Goal: Information Seeking & Learning: Learn about a topic

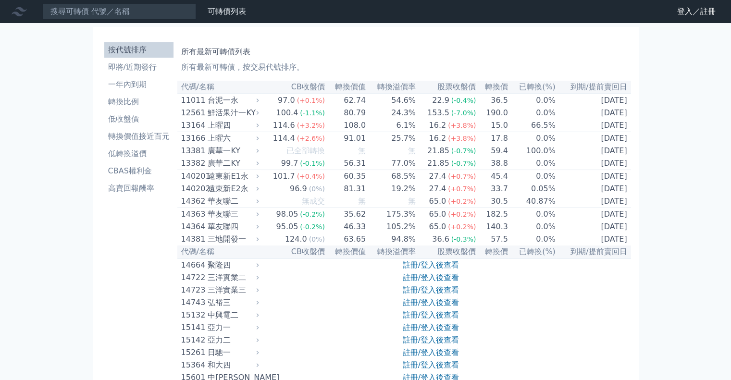
click at [309, 56] on h1 "所有最新可轉債列表" at bounding box center [404, 52] width 446 height 12
drag, startPoint x: 22, startPoint y: 81, endPoint x: 27, endPoint y: 83, distance: 5.0
click at [149, 65] on li "即將/近期發行" at bounding box center [138, 68] width 69 height 12
click at [432, 270] on link "註冊/登入後查看" at bounding box center [431, 264] width 56 height 9
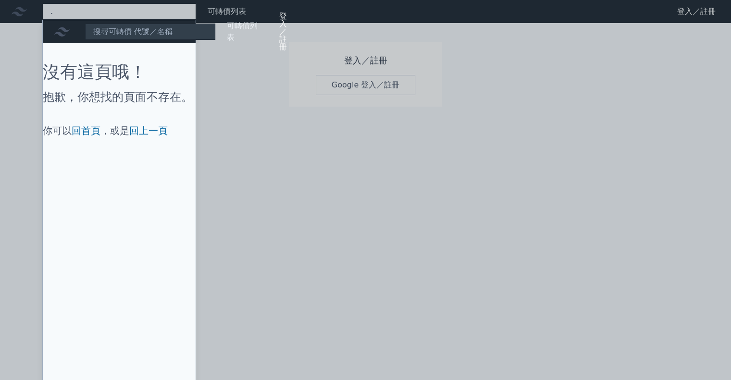
type input "."
click at [260, 87] on div at bounding box center [365, 190] width 731 height 380
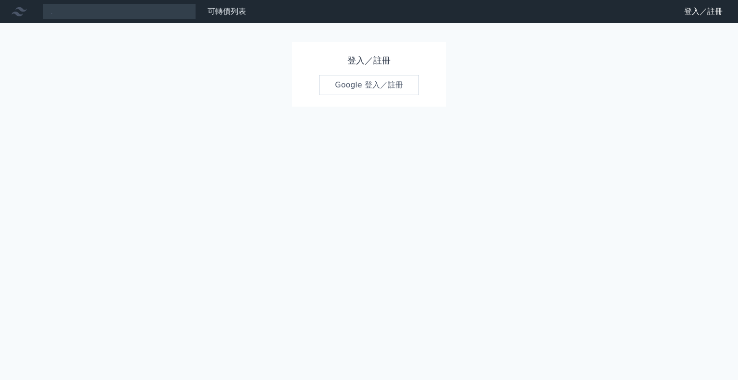
click at [376, 89] on link "Google 登入／註冊" at bounding box center [369, 85] width 100 height 20
click at [359, 82] on link "Google 登入／註冊" at bounding box center [369, 85] width 100 height 20
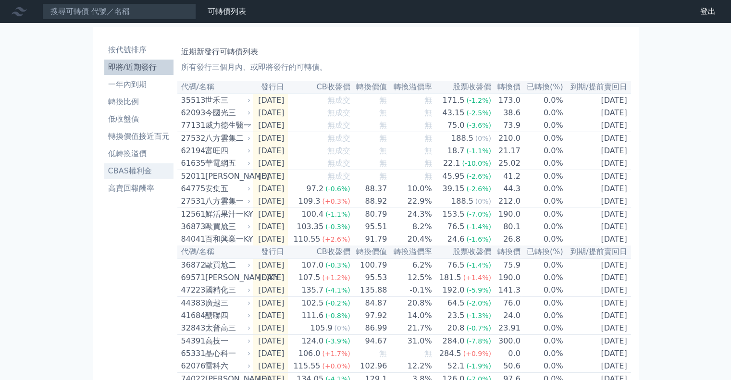
click at [142, 170] on li "CBAS權利金" at bounding box center [138, 171] width 69 height 12
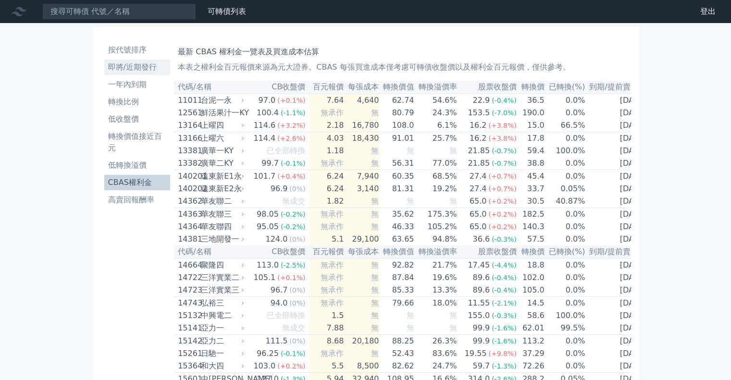
click at [134, 68] on li "即將/近期發行" at bounding box center [137, 68] width 66 height 12
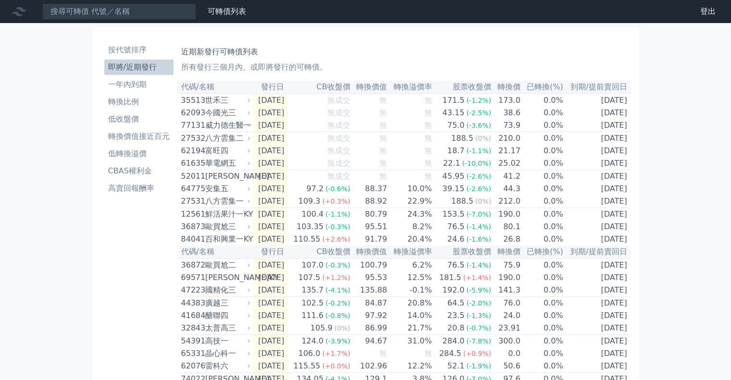
click at [134, 68] on li "即將/近期發行" at bounding box center [138, 68] width 69 height 12
drag, startPoint x: 687, startPoint y: 137, endPoint x: 698, endPoint y: 346, distance: 209.3
click at [698, 346] on div "可轉債列表 財務數據 可轉債列表 財務數據 登出 登出 按代號排序 即將/近期發行 一年內到期 轉換比例 低收盤價 轉換價值接近百元 低轉換溢價" at bounding box center [365, 346] width 731 height 692
click at [680, 33] on div "可轉債列表 財務數據 可轉債列表 財務數據 登出 登出 按代號排序 即將/近期發行 一年內到期 轉換比例 低收盤價 轉換價值接近百元 低轉換溢價" at bounding box center [365, 346] width 731 height 692
click at [686, 177] on div "可轉債列表 財務數據 可轉債列表 財務數據 登出 登出 按代號排序 即將/近期發行 一年內到期 轉換比例 低收盤價 轉換價值接近百元 低轉換溢價" at bounding box center [365, 346] width 731 height 692
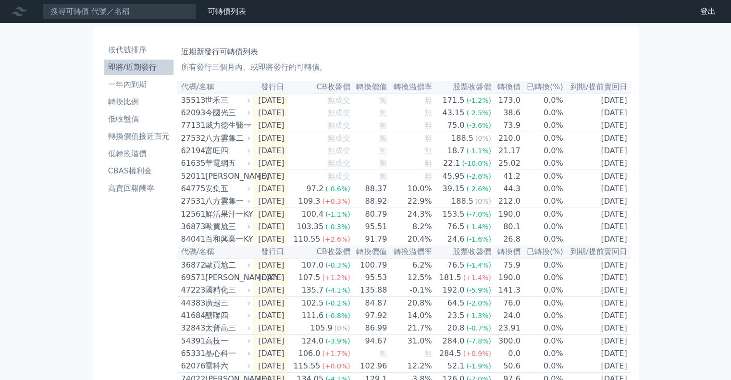
drag, startPoint x: 677, startPoint y: 61, endPoint x: 697, endPoint y: 167, distance: 108.0
click at [697, 167] on div "可轉債列表 財務數據 可轉債列表 財務數據 登出 登出 按代號排序 即將/近期發行 一年內到期 轉換比例 低收盤價 轉換價值接近百元 低轉換溢價" at bounding box center [365, 346] width 731 height 692
click at [715, 349] on div "可轉債列表 財務數據 可轉債列表 財務數據 登出 登出 按代號排序 即將/近期發行 一年內到期 轉換比例 低收盤價 轉換價值接近百元 低轉換溢價" at bounding box center [365, 346] width 731 height 692
click at [673, 284] on div "可轉債列表 財務數據 可轉債列表 財務數據 登出 登出 按代號排序 即將/近期發行 一年內到期 轉換比例 低收盤價 轉換價值接近百元 低轉換溢價" at bounding box center [365, 346] width 731 height 692
drag, startPoint x: 677, startPoint y: 188, endPoint x: 680, endPoint y: 193, distance: 6.2
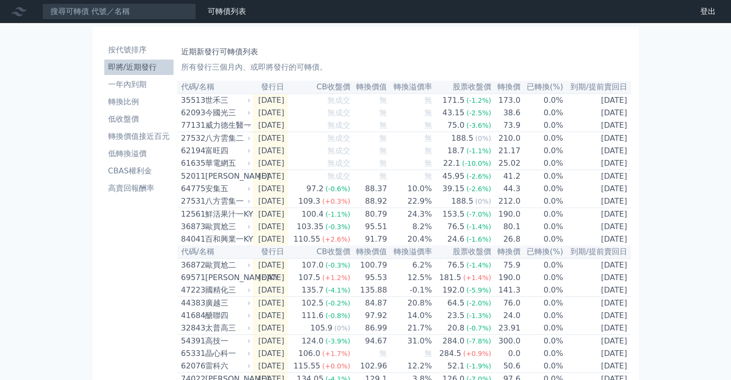
click at [590, 46] on div "近期新發行可轉債列表 所有發行三個月內、或即將發行的可轉債。" at bounding box center [404, 57] width 446 height 31
click at [135, 83] on li "一年內到期" at bounding box center [138, 85] width 69 height 12
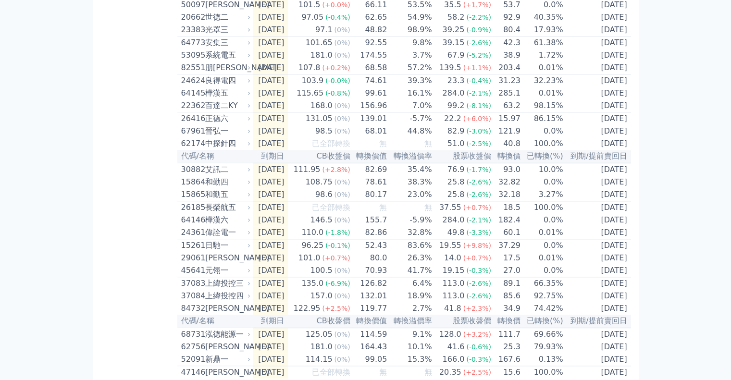
scroll to position [1376, 0]
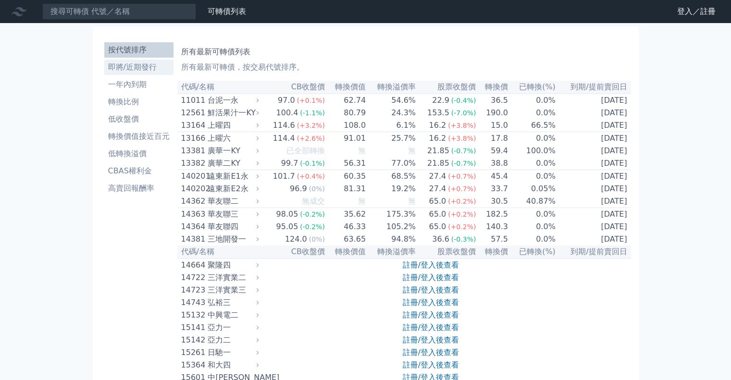
click at [142, 71] on li "即將/近期發行" at bounding box center [138, 68] width 69 height 12
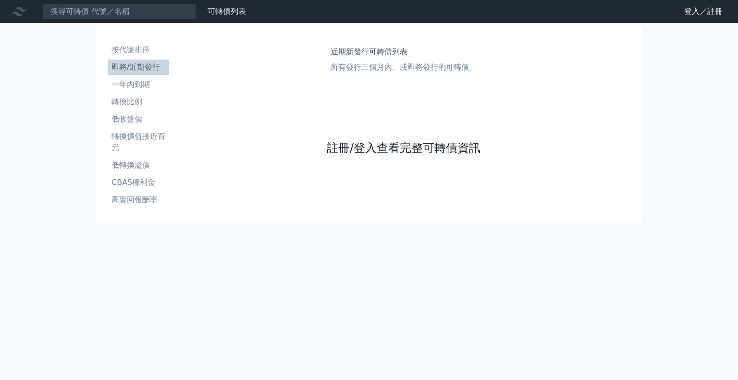
click at [332, 147] on link "註冊/登入查看完整可轉債資訊" at bounding box center [404, 147] width 154 height 15
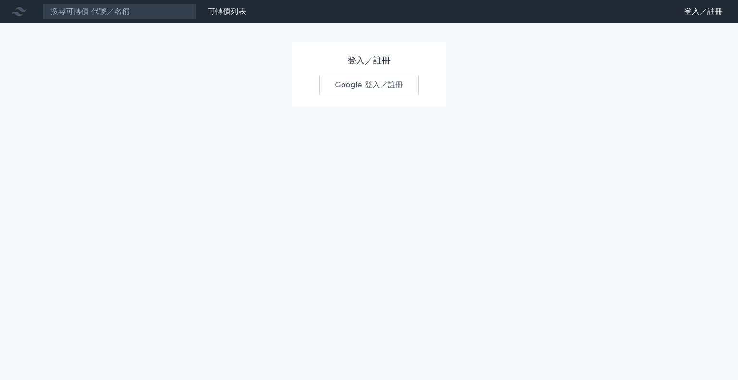
click at [350, 90] on link "Google 登入／註冊" at bounding box center [369, 85] width 100 height 20
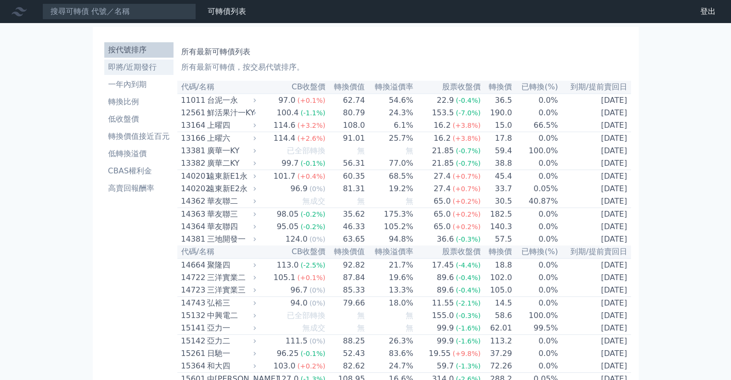
click at [142, 67] on li "即將/近期發行" at bounding box center [138, 68] width 69 height 12
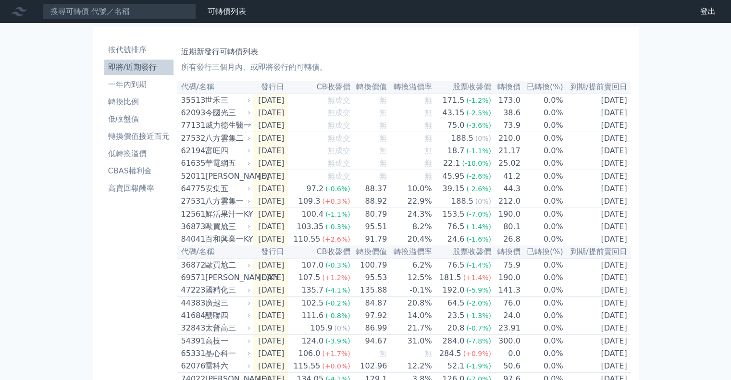
click at [63, 182] on div "可轉債列表 財務數據 可轉債列表 財務數據 登出 登出 按代號排序 即將/近期發行 一年內到期 轉換比例 低收盤價 轉換價值接近百元 低轉換溢價" at bounding box center [365, 346] width 731 height 692
click at [138, 107] on li "轉換比例" at bounding box center [138, 102] width 69 height 12
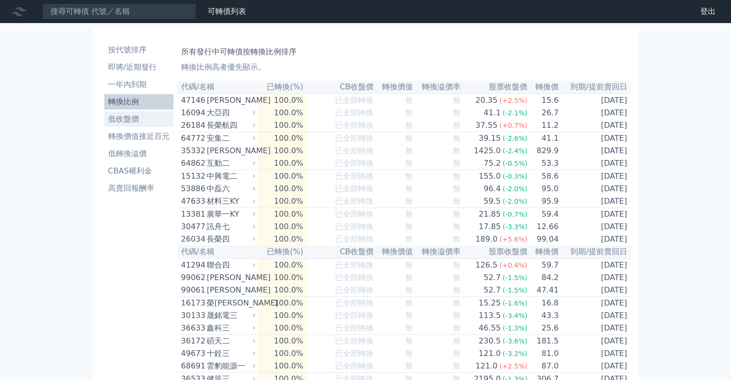
click at [148, 123] on li "低收盤價" at bounding box center [138, 119] width 69 height 12
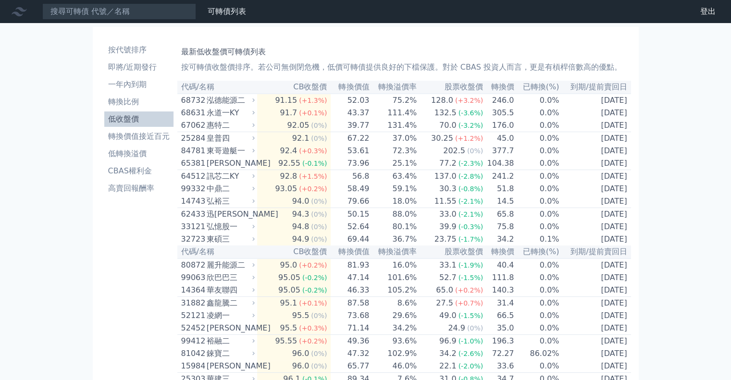
click at [139, 87] on li "一年內到期" at bounding box center [138, 85] width 69 height 12
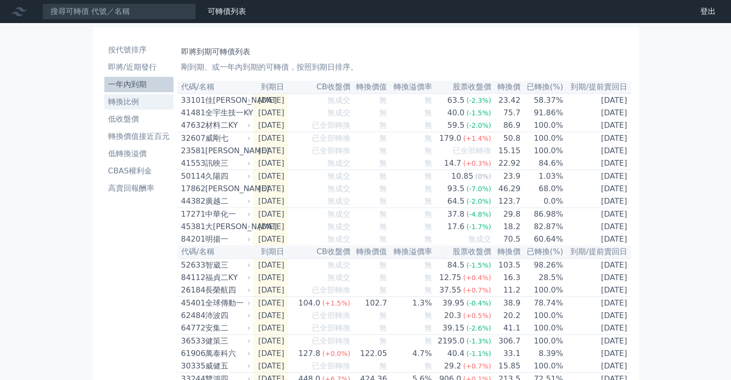
click at [130, 99] on li "轉換比例" at bounding box center [138, 102] width 69 height 12
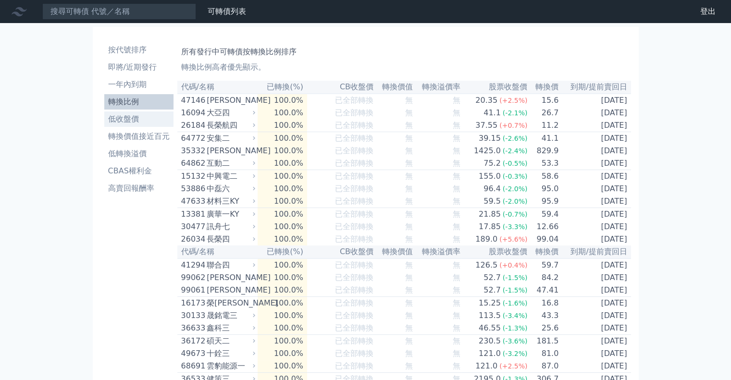
click at [139, 115] on li "低收盤價" at bounding box center [138, 119] width 69 height 12
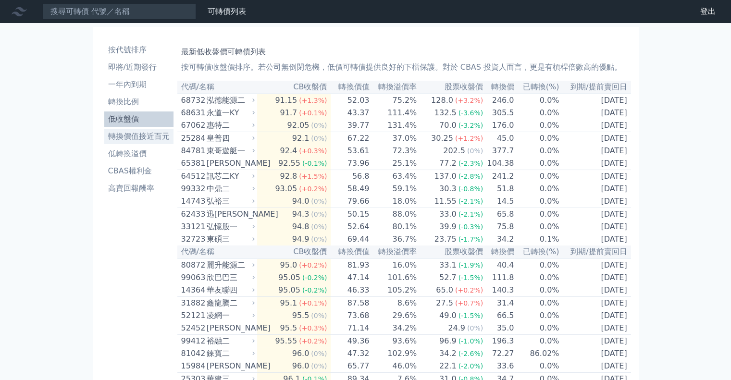
click at [155, 132] on li "轉換價值接近百元" at bounding box center [138, 137] width 69 height 12
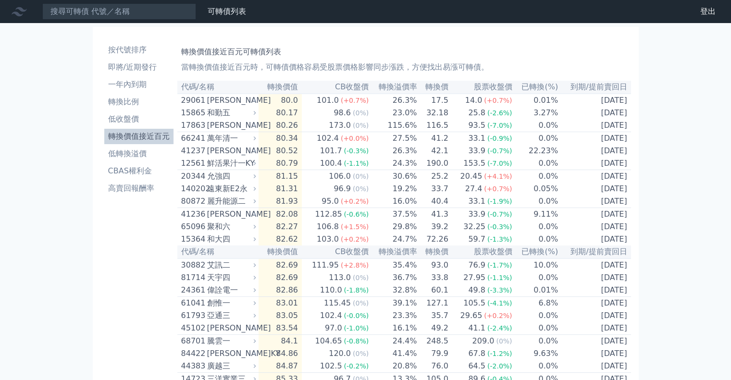
click at [156, 134] on li "轉換價值接近百元" at bounding box center [138, 137] width 69 height 12
click at [115, 122] on li "低收盤價" at bounding box center [138, 119] width 69 height 12
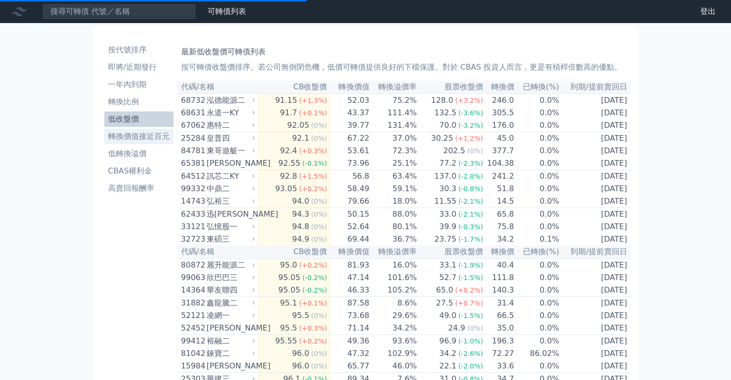
click at [113, 134] on li "轉換價值接近百元" at bounding box center [138, 137] width 69 height 12
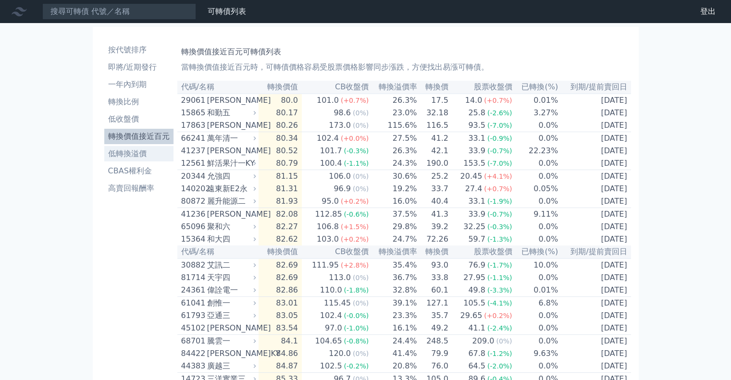
click at [148, 156] on li "低轉換溢價" at bounding box center [138, 154] width 69 height 12
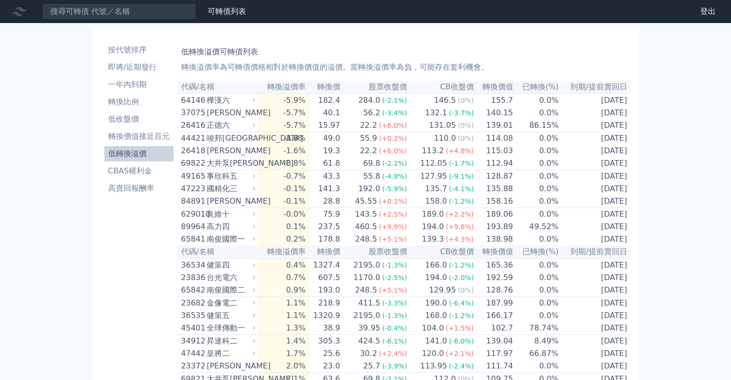
click at [142, 157] on li "低轉換溢價" at bounding box center [138, 154] width 69 height 12
click at [151, 151] on li "低轉換溢價" at bounding box center [138, 154] width 69 height 12
drag, startPoint x: 151, startPoint y: 151, endPoint x: 46, endPoint y: 118, distance: 110.8
